Goal: Task Accomplishment & Management: Use online tool/utility

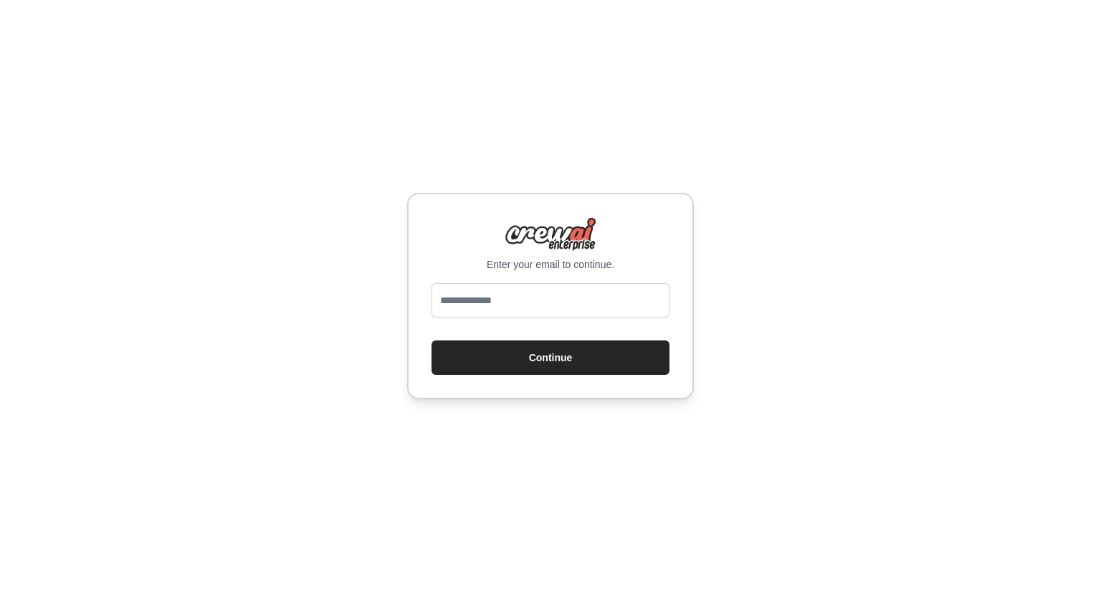
click at [493, 311] on input "email" at bounding box center [551, 300] width 238 height 34
drag, startPoint x: 667, startPoint y: 273, endPoint x: 664, endPoint y: 297, distance: 23.8
click at [667, 274] on div "Enter your email to continue. Continue" at bounding box center [550, 296] width 287 height 206
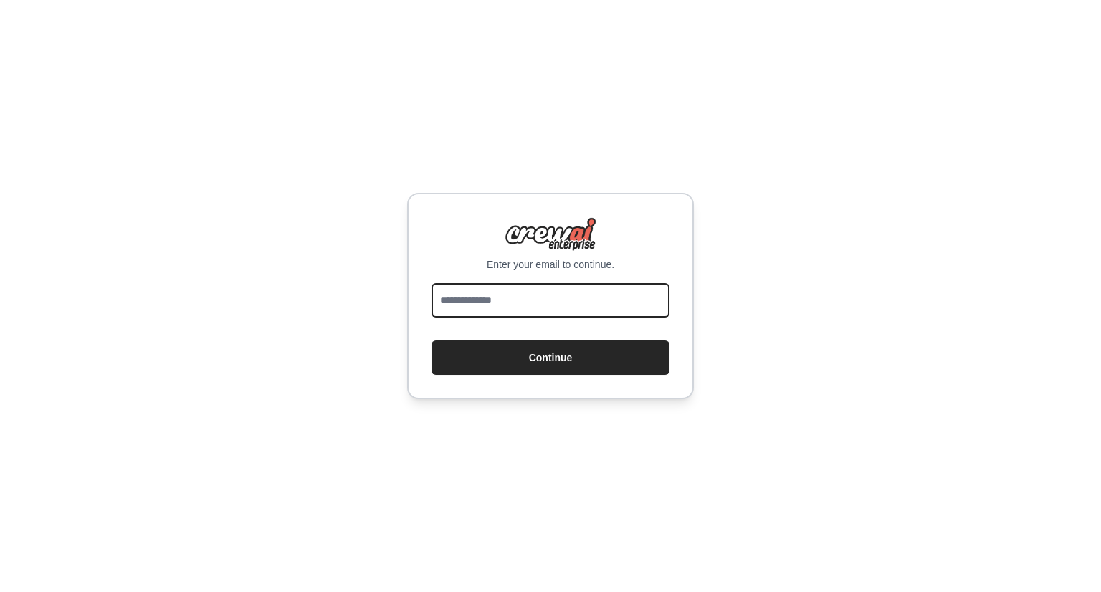
click at [622, 298] on input "email" at bounding box center [551, 300] width 238 height 34
type input "**********"
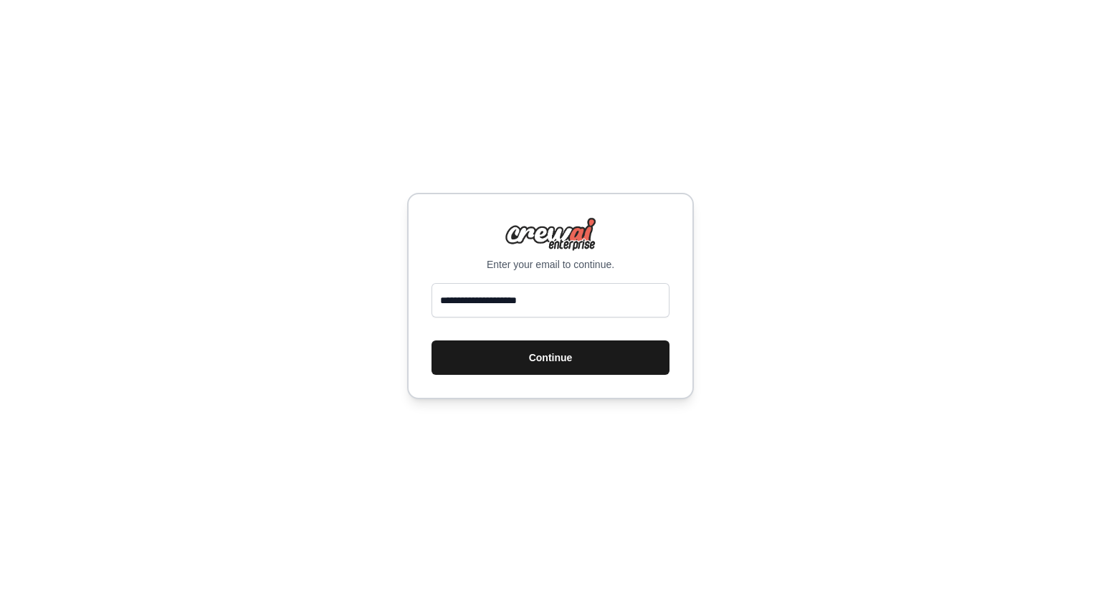
click at [596, 358] on button "Continue" at bounding box center [551, 358] width 238 height 34
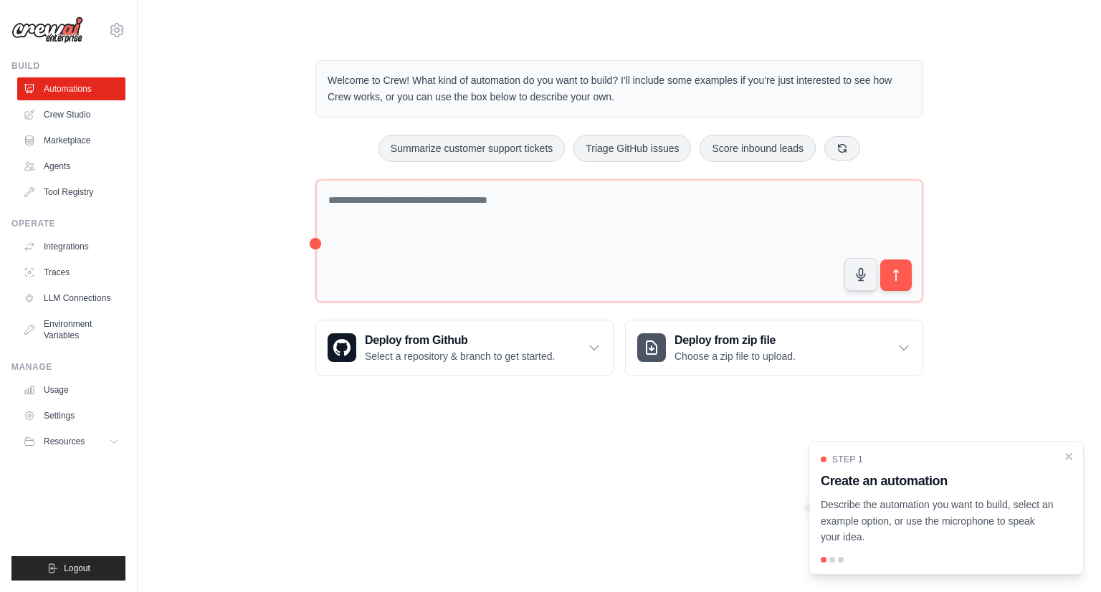
click at [514, 308] on div "Welcome to Crew! What kind of automation do you want to build? I'll include som…" at bounding box center [619, 217] width 642 height 361
click at [523, 333] on h3 "Deploy from Github" at bounding box center [460, 340] width 190 height 17
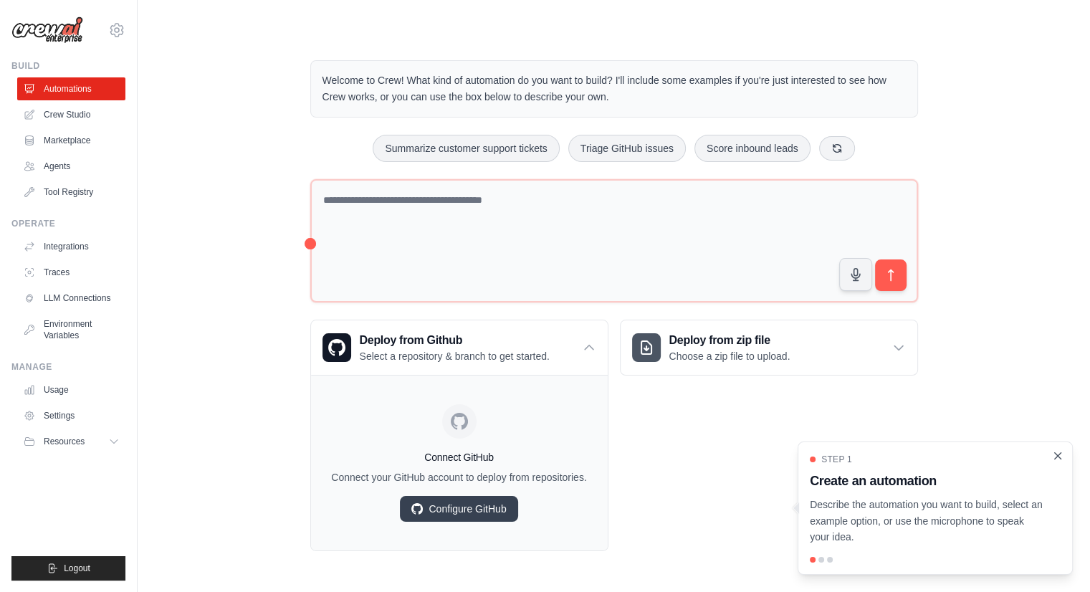
click at [1058, 459] on div "Step 1 Create an automation Describe the automation you want to build, select a…" at bounding box center [935, 508] width 275 height 133
click at [1052, 462] on div "Step 1 Create an automation Describe the automation you want to build, select a…" at bounding box center [935, 500] width 251 height 92
click at [1058, 454] on icon "Close walkthrough" at bounding box center [1058, 456] width 13 height 13
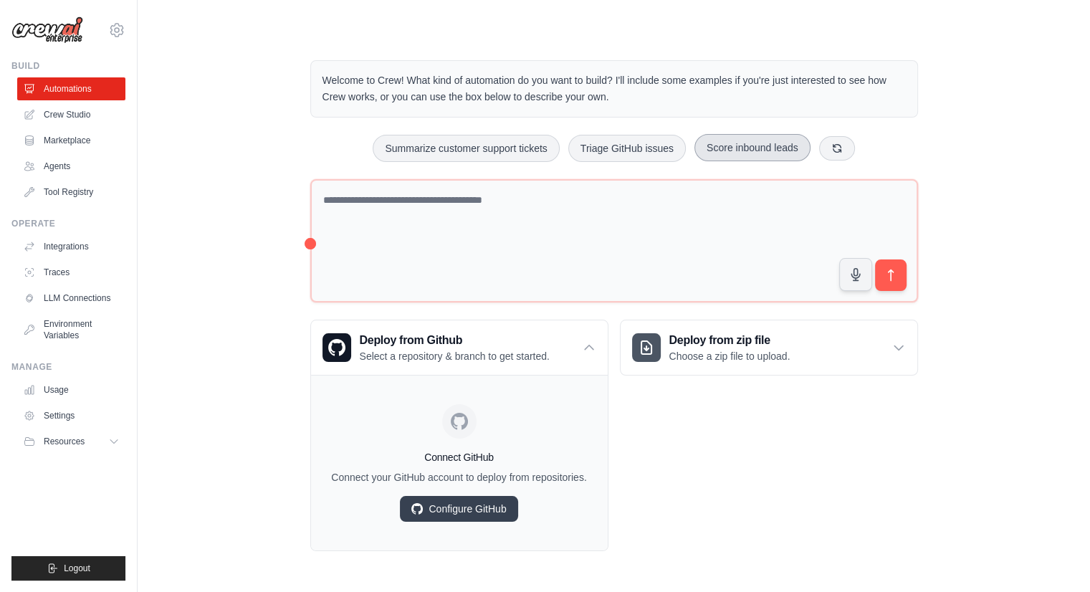
click at [843, 143] on icon at bounding box center [837, 148] width 11 height 11
click at [877, 144] on icon at bounding box center [870, 147] width 11 height 11
click at [879, 147] on button at bounding box center [861, 147] width 36 height 24
click at [875, 148] on button at bounding box center [871, 147] width 36 height 24
click at [865, 150] on button at bounding box center [847, 147] width 36 height 24
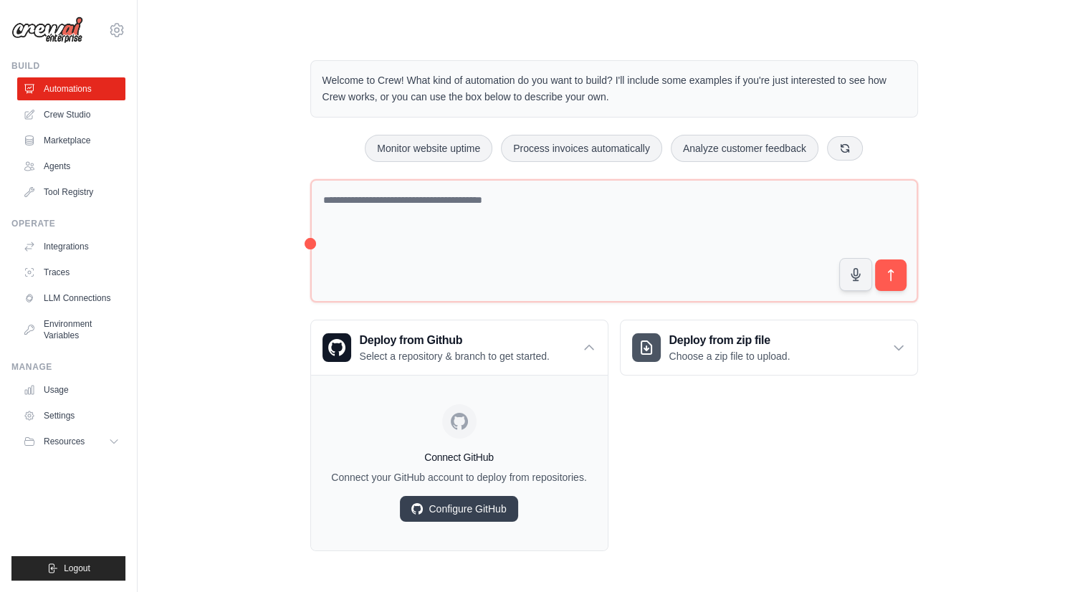
click at [309, 239] on div "Welcome to Crew! What kind of automation do you want to build? I'll include som…" at bounding box center [614, 305] width 642 height 537
click at [282, 239] on div "Welcome to Crew! What kind of automation do you want to build? I'll include som…" at bounding box center [614, 305] width 907 height 537
click at [83, 298] on link "LLM Connections" at bounding box center [73, 298] width 108 height 23
click at [84, 298] on link "LLM Connections" at bounding box center [73, 298] width 108 height 23
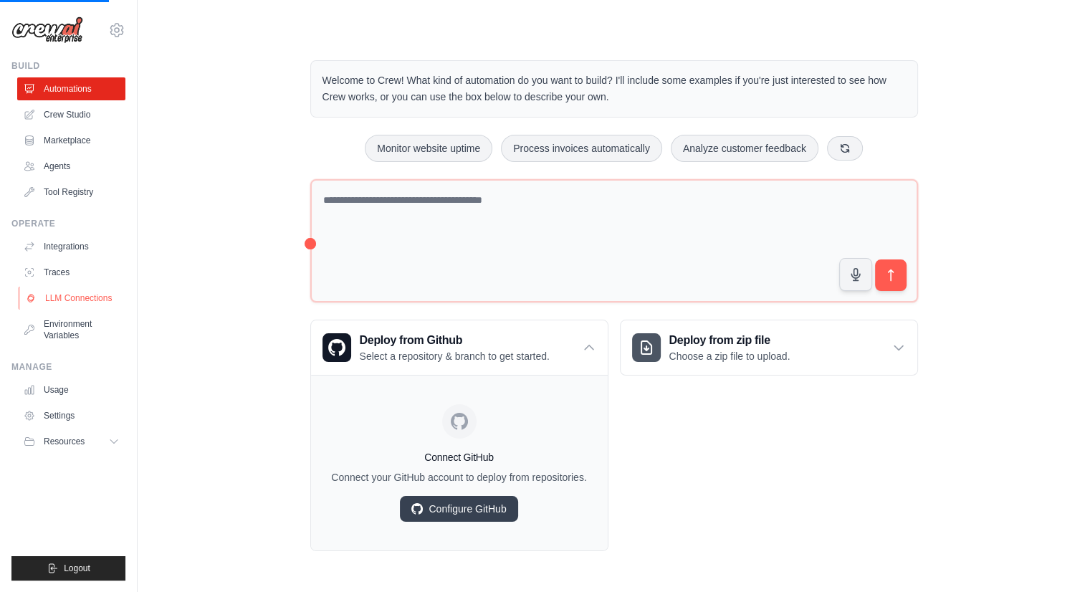
click at [85, 299] on link "LLM Connections" at bounding box center [73, 298] width 108 height 23
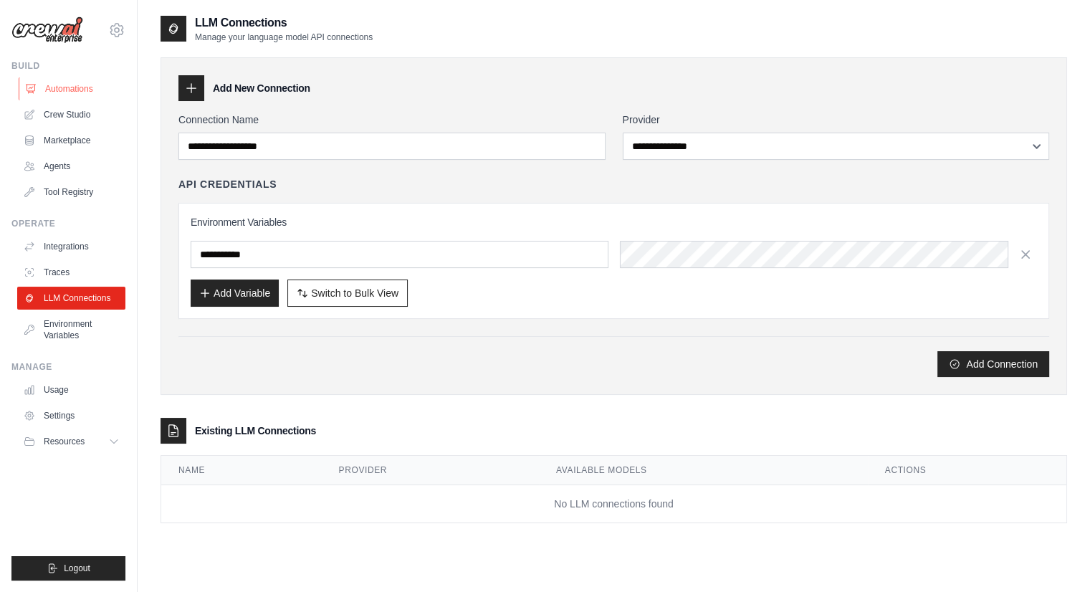
click at [75, 92] on link "Automations" at bounding box center [73, 88] width 108 height 23
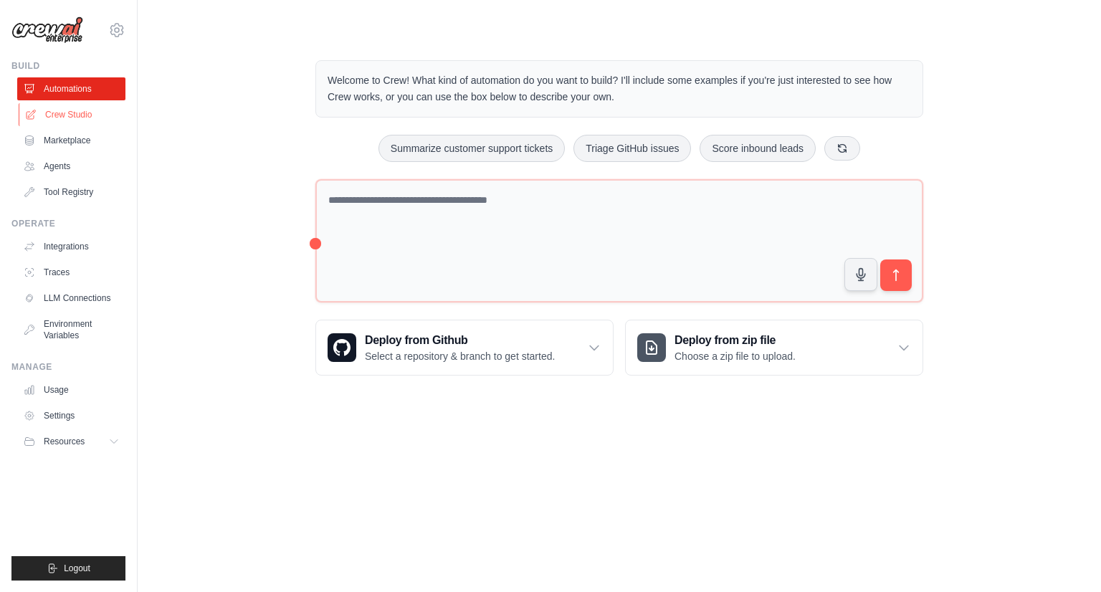
click at [87, 116] on link "Crew Studio" at bounding box center [73, 114] width 108 height 23
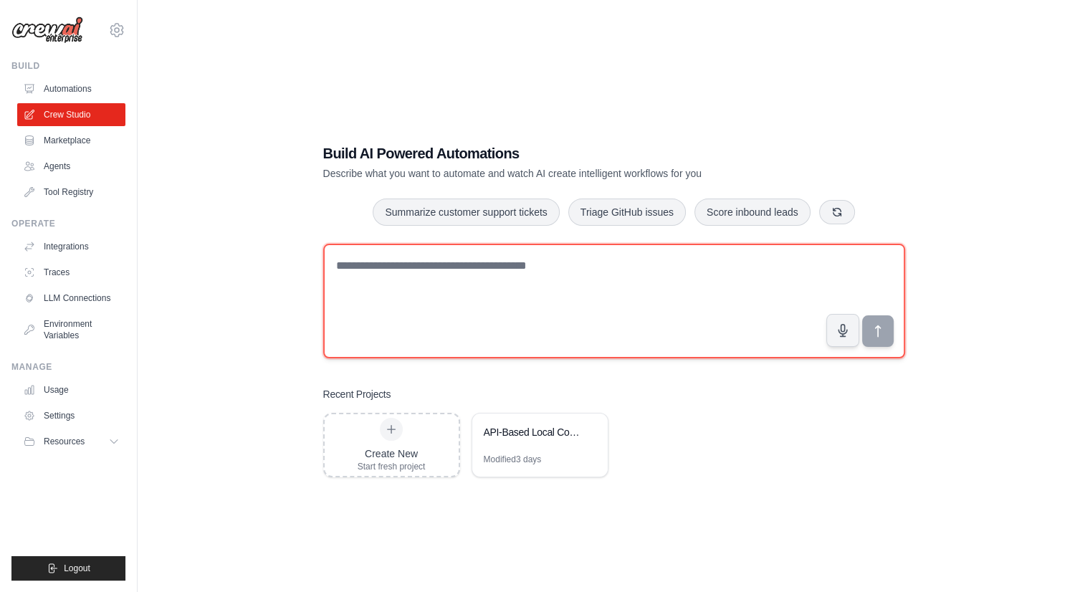
click at [401, 265] on textarea at bounding box center [614, 301] width 582 height 115
click at [402, 267] on textarea at bounding box center [614, 301] width 582 height 115
type textarea "**********"
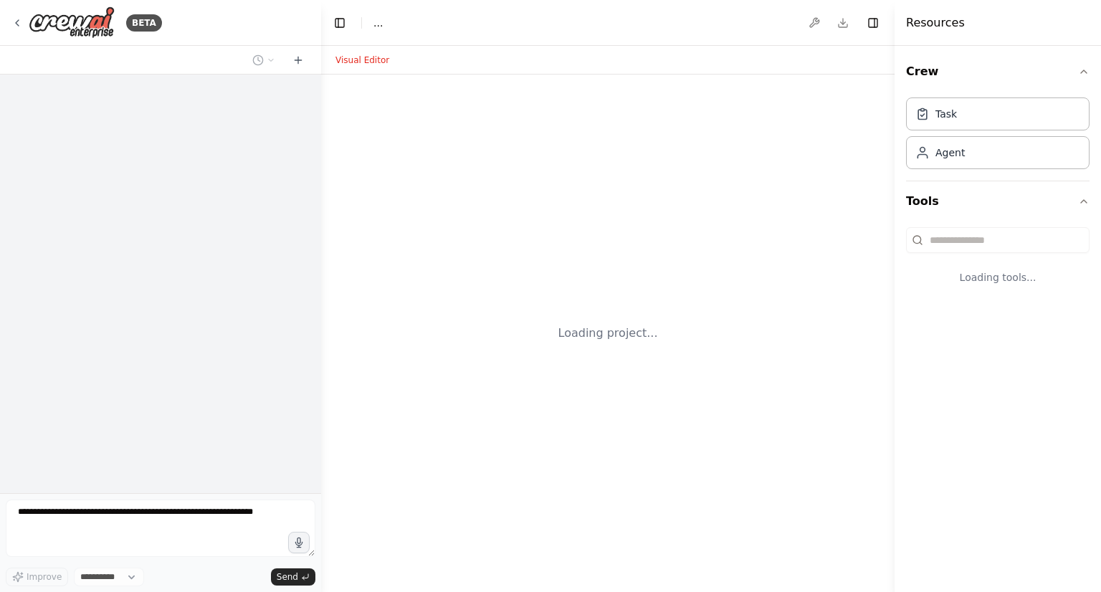
select select "****"
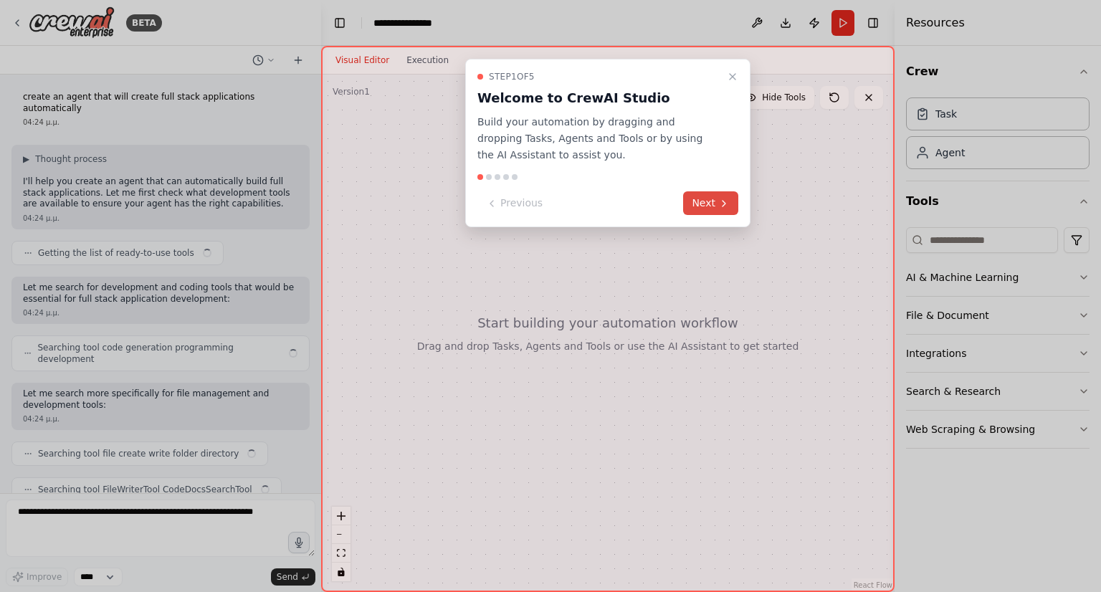
click at [688, 199] on button "Next" at bounding box center [710, 203] width 55 height 24
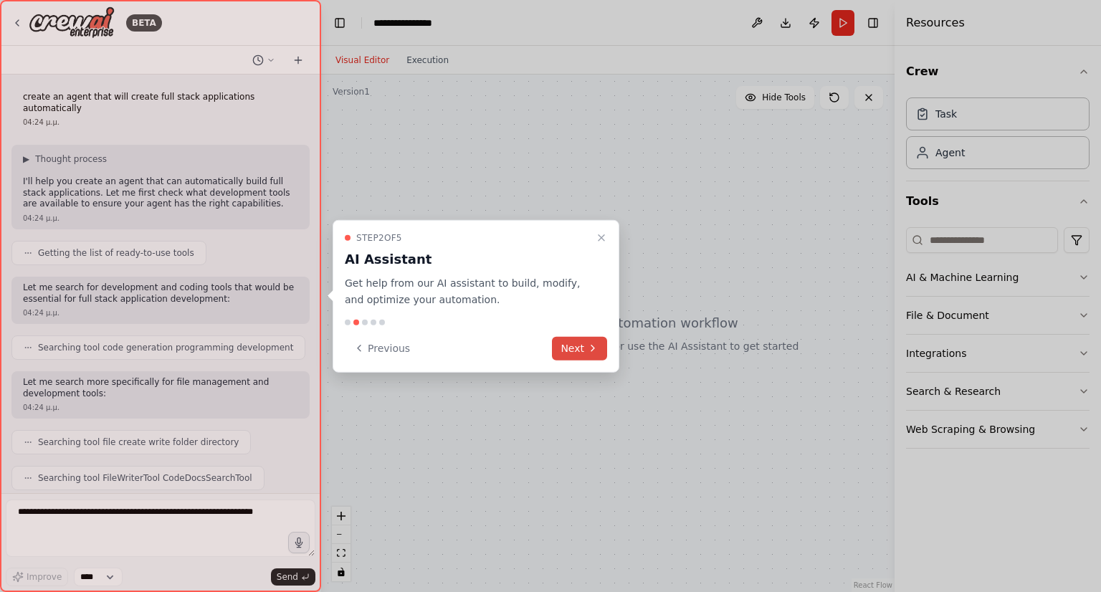
click at [582, 353] on button "Next" at bounding box center [579, 348] width 55 height 24
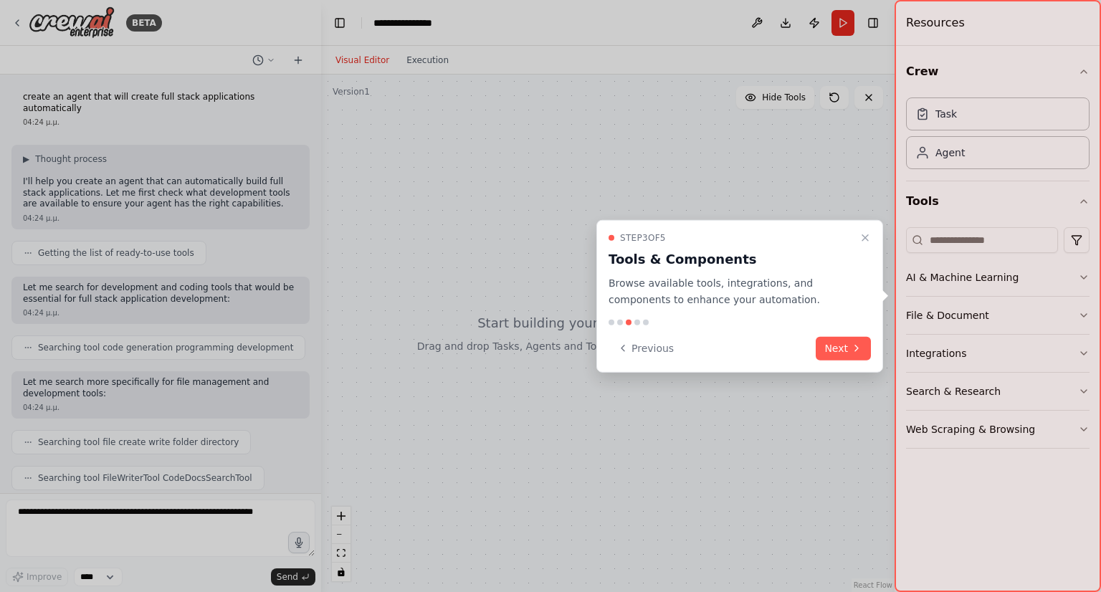
click at [849, 356] on button "Next" at bounding box center [843, 348] width 55 height 24
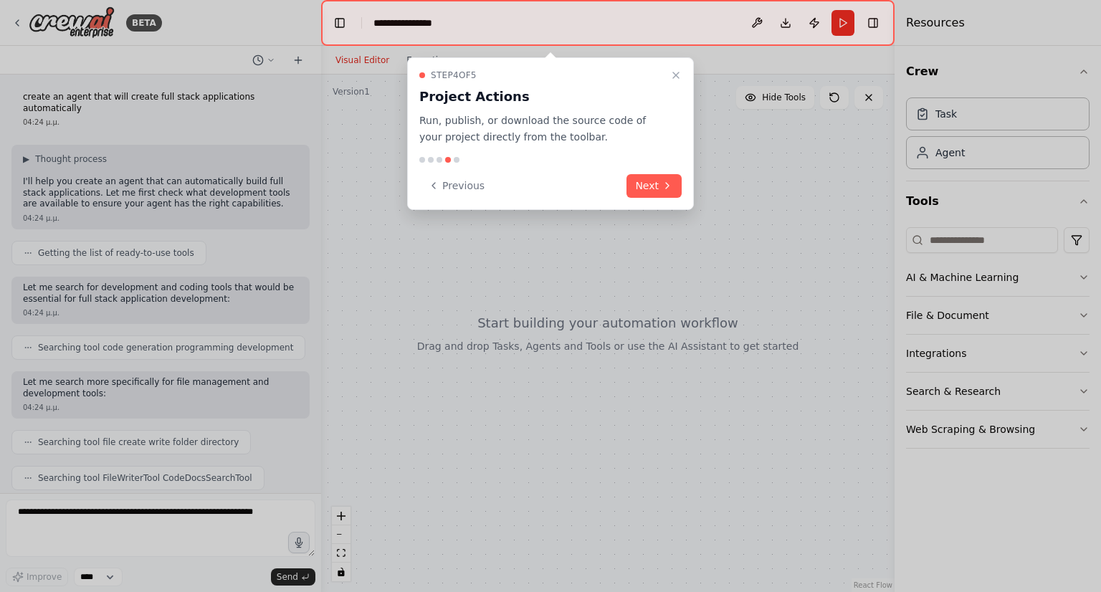
click at [630, 171] on div "Step 4 of 5 Project Actions Run, publish, or download the source code of your p…" at bounding box center [550, 133] width 287 height 153
click at [660, 184] on button "Next" at bounding box center [654, 186] width 55 height 24
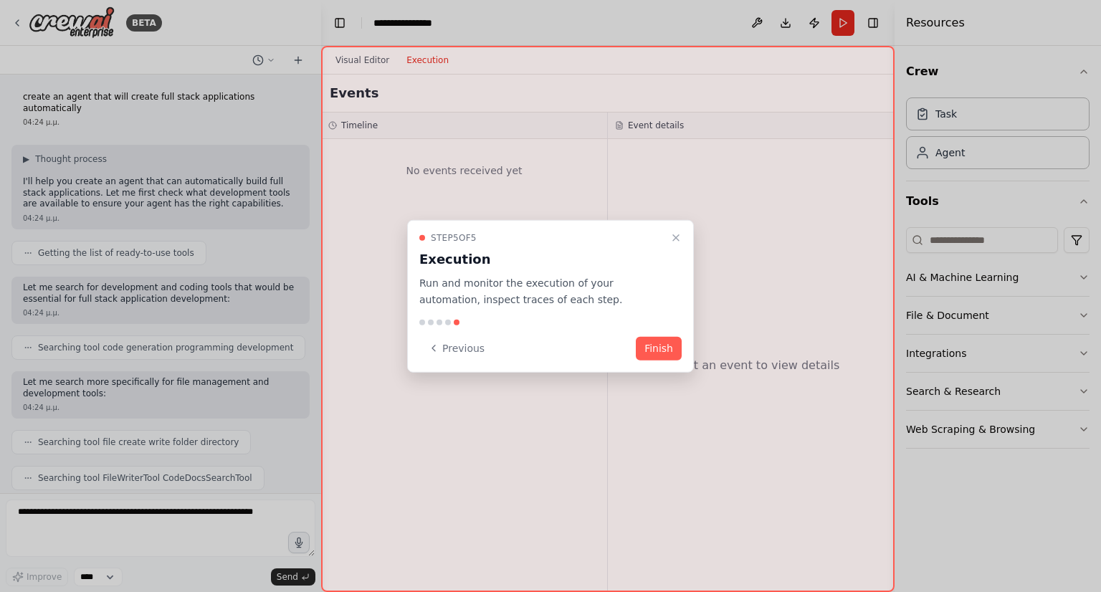
click at [662, 356] on button "Finish" at bounding box center [659, 348] width 46 height 24
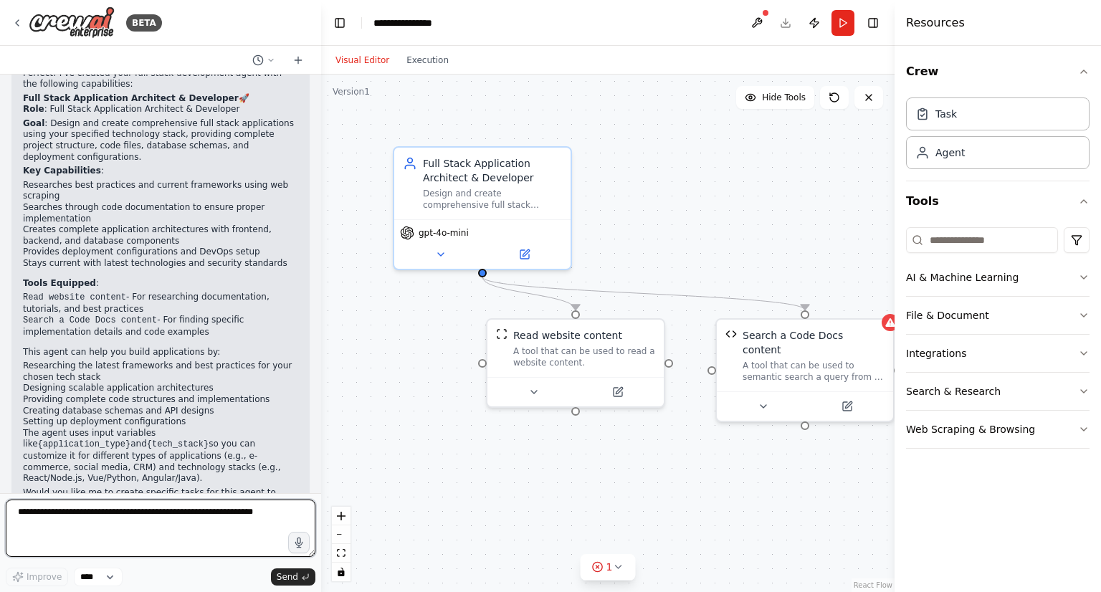
scroll to position [660, 0]
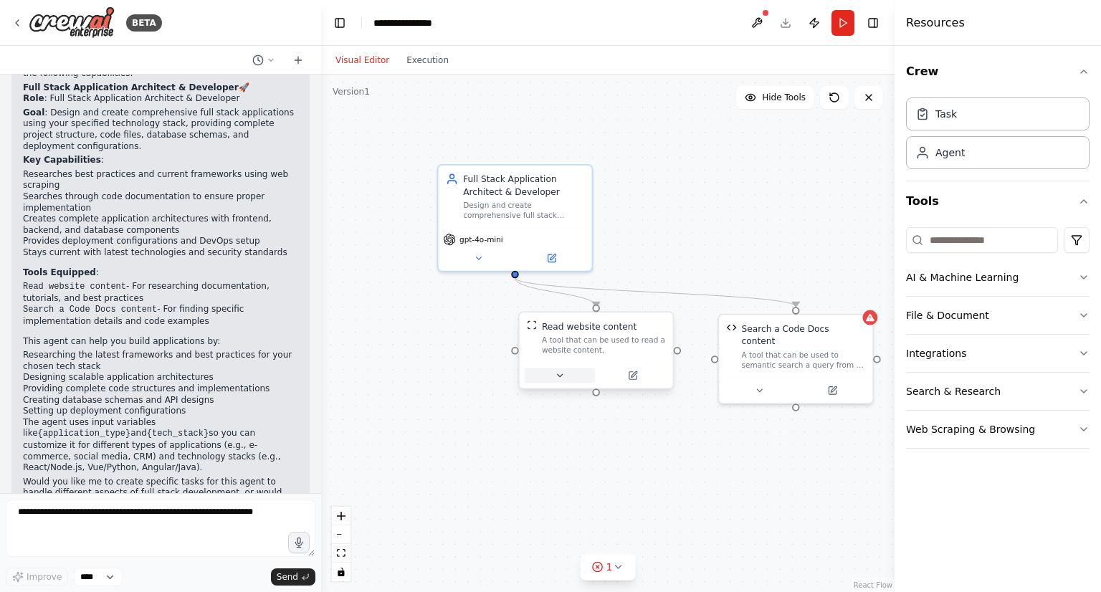
click at [570, 381] on button at bounding box center [560, 375] width 70 height 15
click at [571, 382] on button at bounding box center [560, 375] width 70 height 15
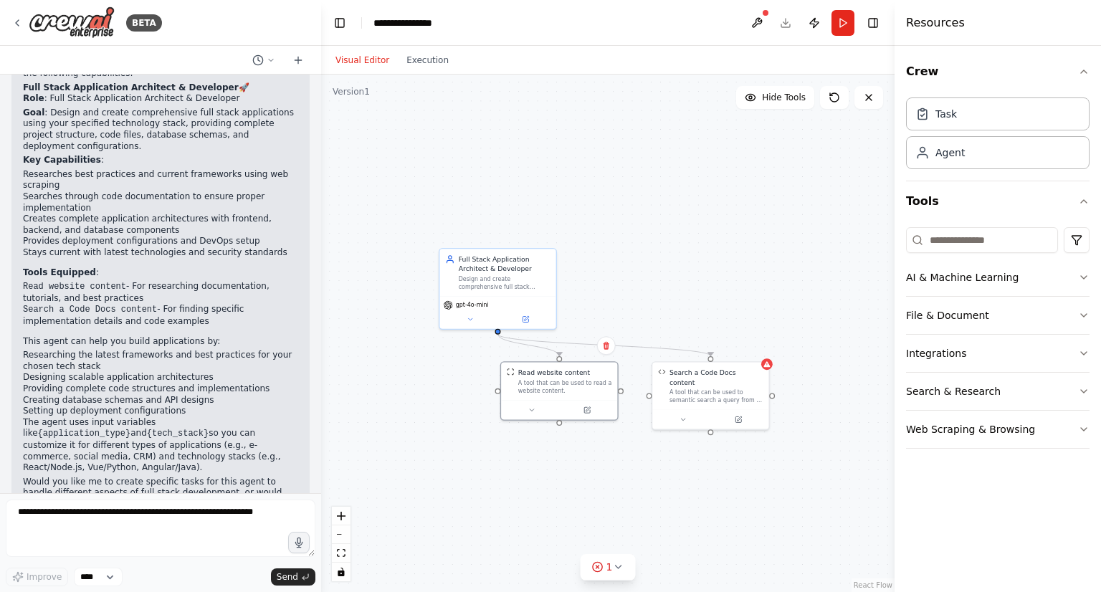
drag, startPoint x: 551, startPoint y: 470, endPoint x: 539, endPoint y: 353, distance: 117.4
click at [539, 353] on div ".deletable-edge-delete-btn { width: 20px; height: 20px; border: 0px solid #ffff…" at bounding box center [608, 334] width 574 height 518
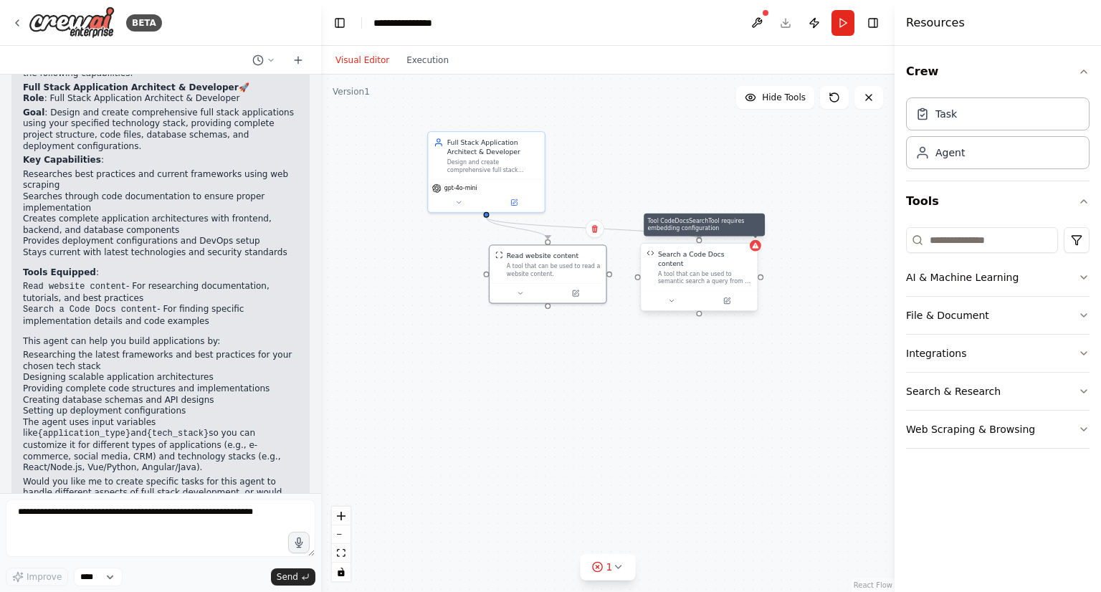
click at [757, 250] on div at bounding box center [755, 245] width 11 height 11
click at [460, 209] on div "gpt-4o-mini" at bounding box center [486, 194] width 116 height 33
click at [461, 205] on button at bounding box center [459, 200] width 54 height 11
click at [459, 205] on button at bounding box center [459, 200] width 54 height 11
click at [457, 205] on button at bounding box center [459, 200] width 54 height 11
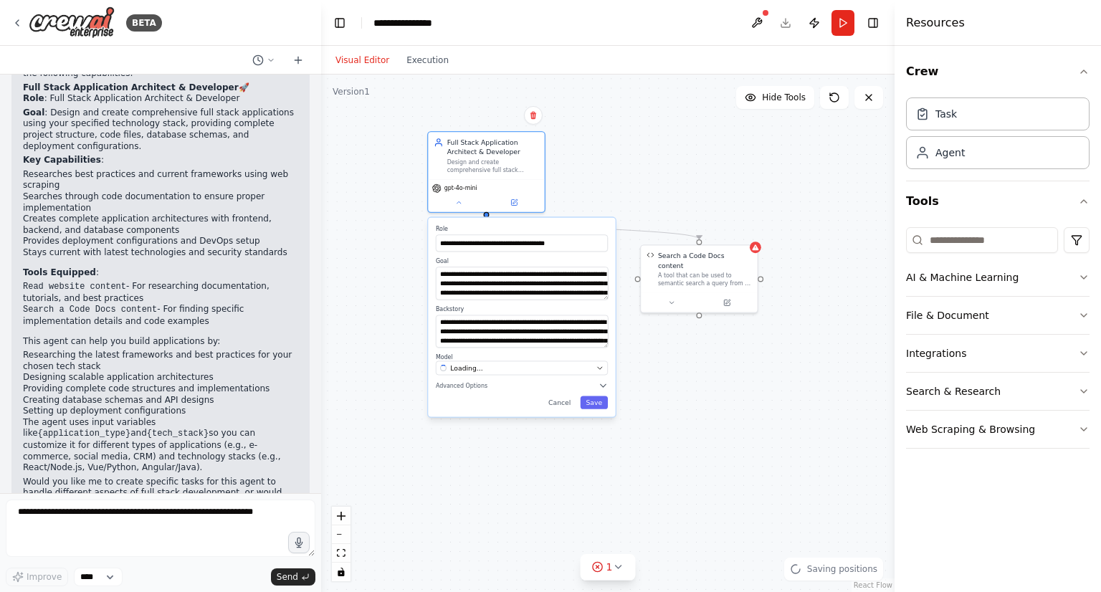
click at [654, 197] on div ".deletable-edge-delete-btn { width: 20px; height: 20px; border: 0px solid #ffff…" at bounding box center [608, 334] width 574 height 518
click at [662, 244] on div ".deletable-edge-delete-btn { width: 20px; height: 20px; border: 0px solid #ffff…" at bounding box center [608, 334] width 574 height 518
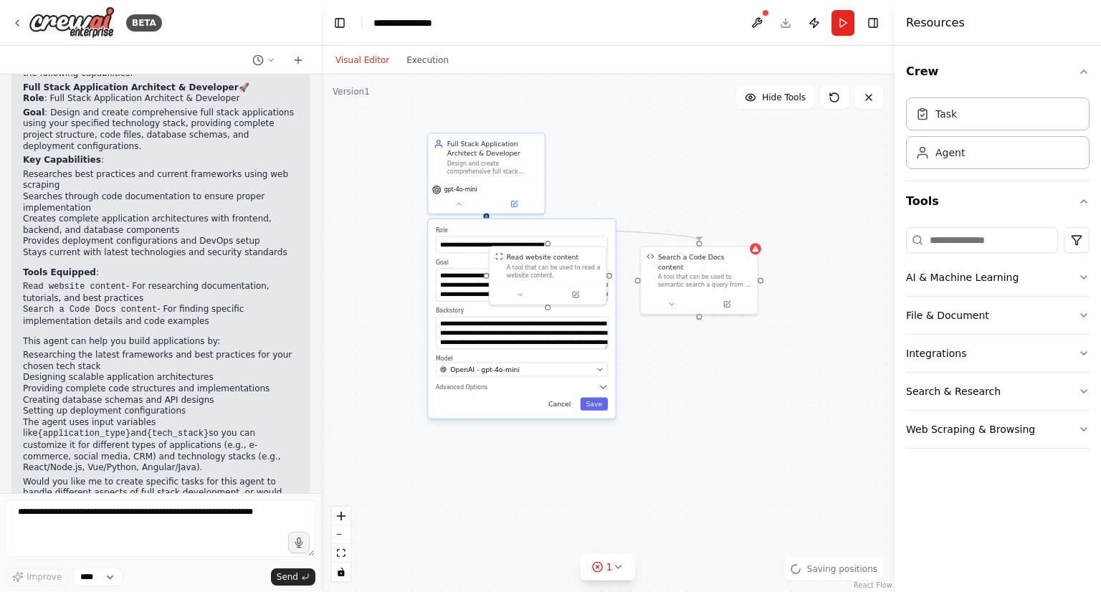
click at [558, 406] on button "Cancel" at bounding box center [560, 404] width 34 height 13
click at [558, 405] on button "Cancel" at bounding box center [560, 404] width 34 height 13
